Goal: Task Accomplishment & Management: Complete application form

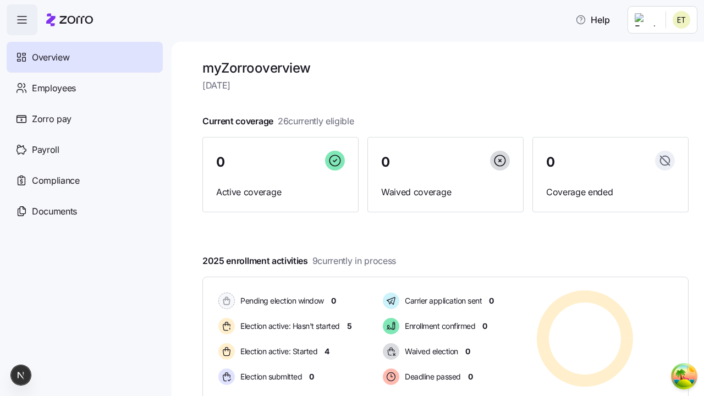
click at [53, 88] on span "Employees" at bounding box center [54, 88] width 44 height 14
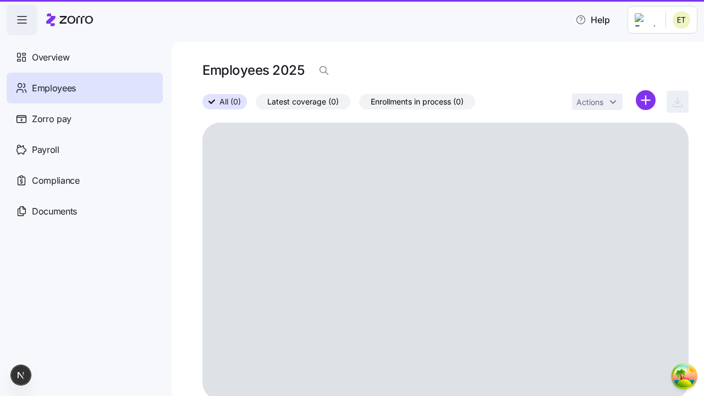
click at [646, 100] on html "Help Overview Employees Zorro pay Payroll Compliance Documents Employees 2025 A…" at bounding box center [352, 195] width 704 height 390
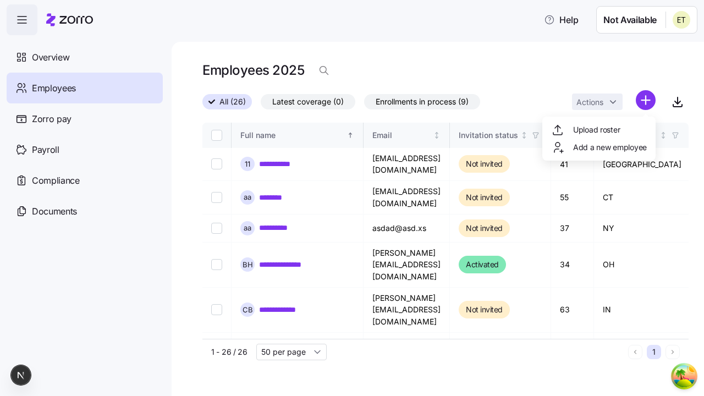
click at [599, 147] on span "Add a new employee" at bounding box center [610, 147] width 74 height 11
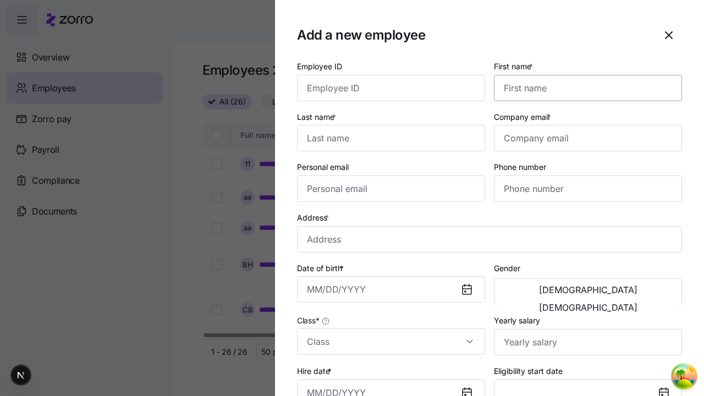
click at [584, 75] on input "First name *" at bounding box center [588, 88] width 188 height 26
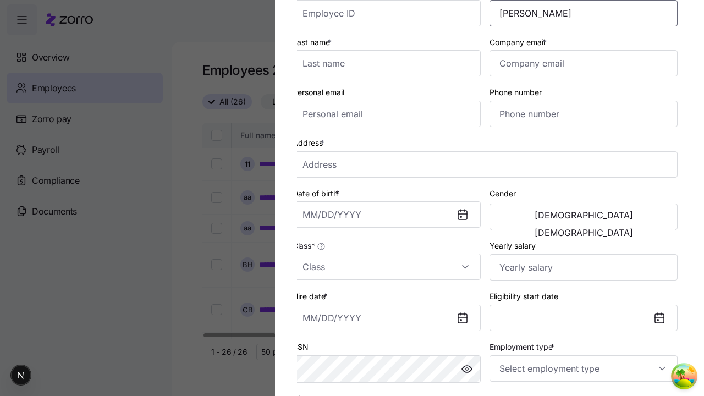
type input "Chyna"
click at [391, 63] on input "Last name *" at bounding box center [387, 63] width 188 height 26
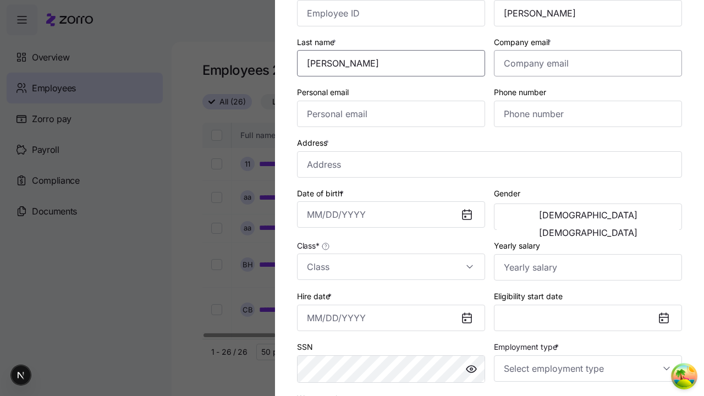
type input "Hickle"
click at [588, 63] on input "Company email *" at bounding box center [588, 63] width 188 height 26
type input "cody30@yahoo.com"
click at [391, 114] on input "Personal email" at bounding box center [391, 114] width 188 height 26
type input "cody30@yahoo.com"
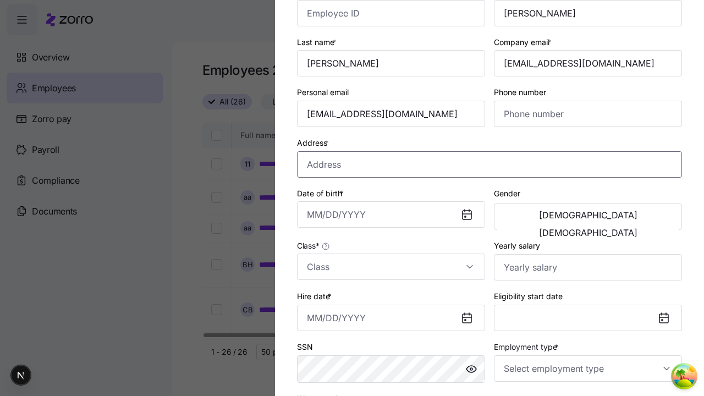
click at [490, 164] on input "Address *" at bounding box center [489, 164] width 385 height 26
type input "5th Ave, New York, NY, USA"
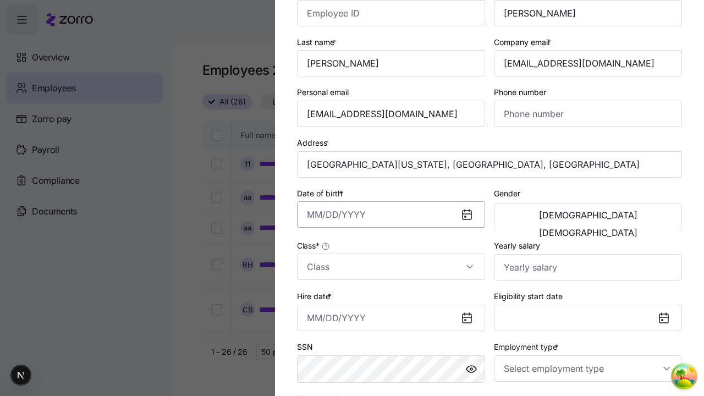
click at [391, 215] on input "Date of birth *" at bounding box center [391, 214] width 188 height 26
click at [401, 310] on button "1994" at bounding box center [401, 311] width 63 height 26
type input "March 10, 1994"
click at [543, 217] on span "Male" at bounding box center [588, 215] width 99 height 9
click at [391, 267] on input "Class *" at bounding box center [391, 267] width 188 height 26
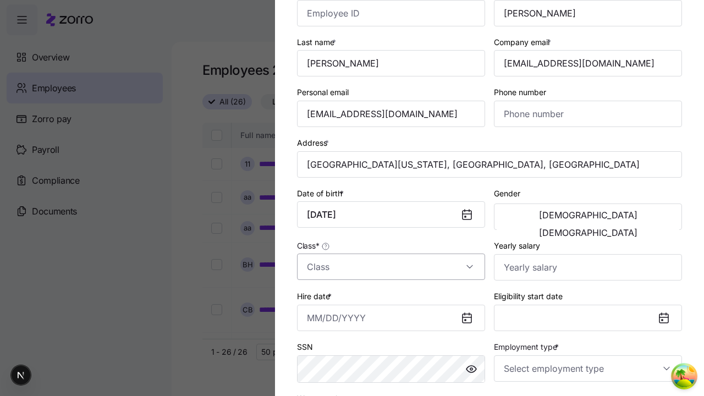
click at [0, 0] on div "class1" at bounding box center [0, 0] width 0 height 0
type input "class1"
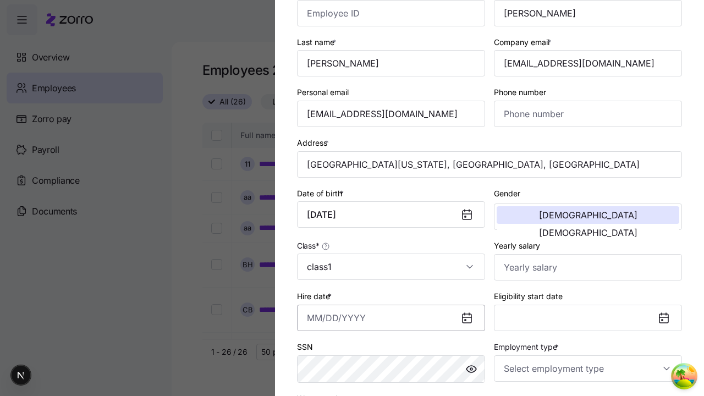
click at [391, 318] on input "Hire date *" at bounding box center [391, 318] width 188 height 26
type input "September 19, 2025"
click at [588, 368] on input "Employment type *" at bounding box center [588, 369] width 188 height 26
click at [0, 0] on div "Full Time" at bounding box center [0, 0] width 0 height 0
type input "Full Time"
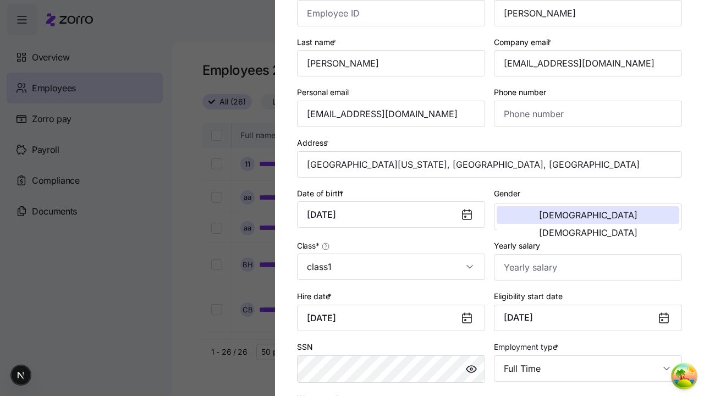
click at [391, 300] on div "Salary" at bounding box center [391, 299] width 179 height 23
type input "Salary"
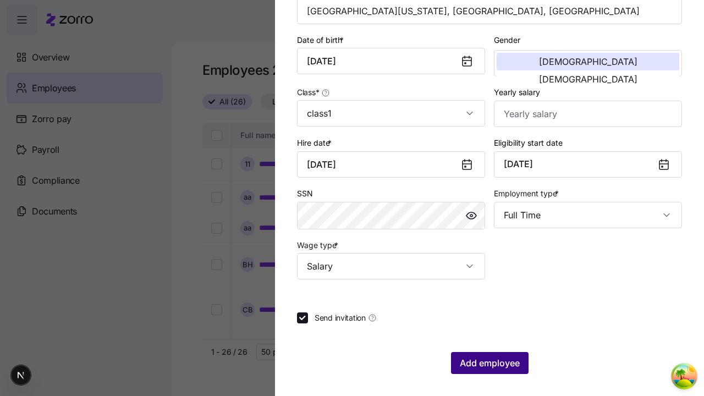
click at [489, 363] on span "Add employee" at bounding box center [490, 363] width 60 height 13
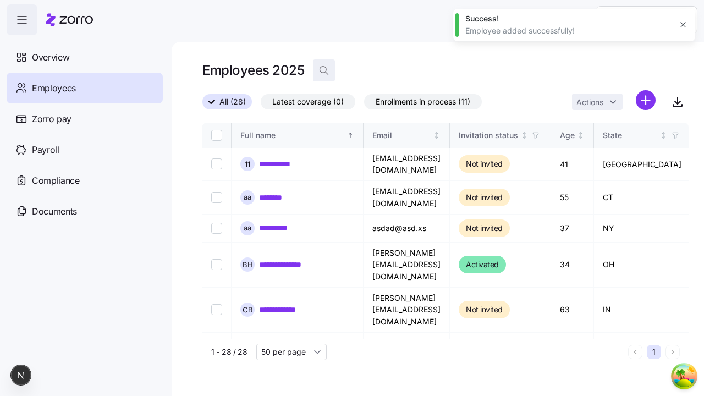
click at [324, 70] on icon "button" at bounding box center [324, 70] width 11 height 11
click at [423, 70] on input at bounding box center [423, 71] width 220 height 18
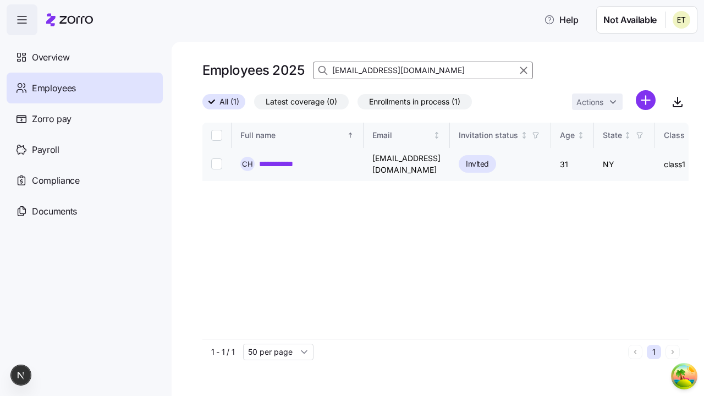
type input "cody30@yahoo.com"
click at [283, 161] on link "**********" at bounding box center [283, 163] width 48 height 11
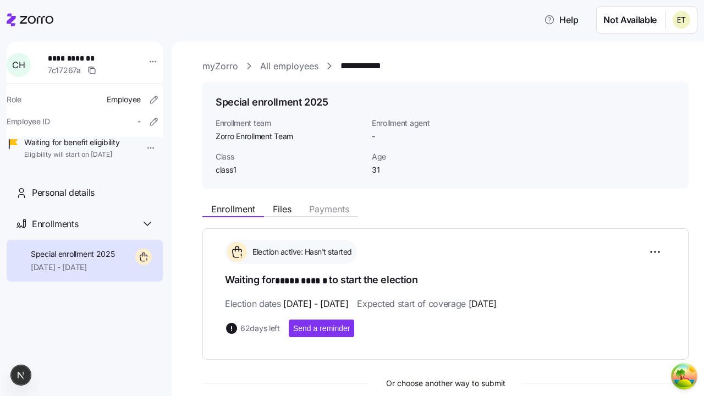
click at [142, 148] on html "**********" at bounding box center [352, 195] width 704 height 390
click at [188, 173] on div "Terminate employee" at bounding box center [178, 173] width 73 height 12
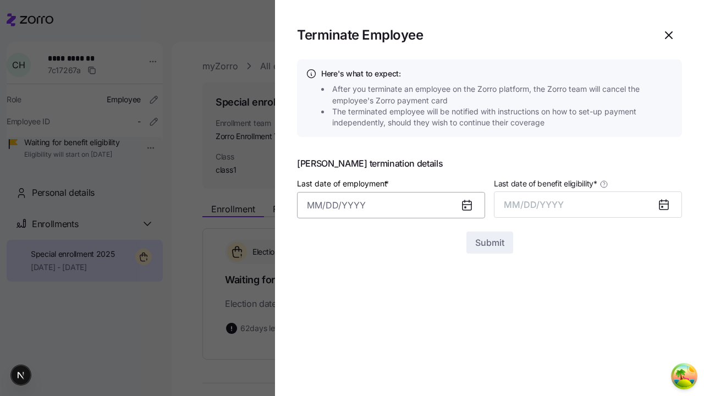
click at [391, 201] on input "Last date of employment *" at bounding box center [391, 205] width 188 height 26
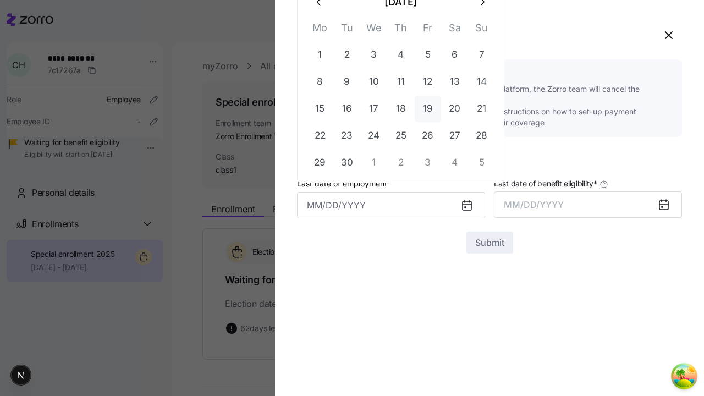
click at [428, 108] on button "19" at bounding box center [428, 109] width 26 height 26
type input "September 19, 2025"
click at [588, 200] on button "MM/DD/YYYY" at bounding box center [588, 200] width 188 height 26
